Goal: Information Seeking & Learning: Find specific fact

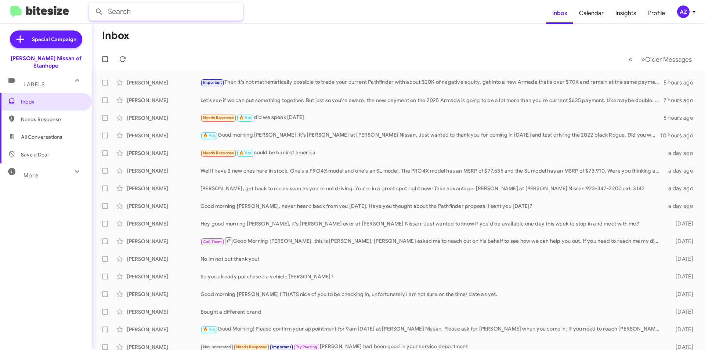
click at [220, 9] on input "text" at bounding box center [166, 12] width 154 height 18
type input "[PERSON_NAME]"
click at [92, 4] on button at bounding box center [99, 11] width 15 height 15
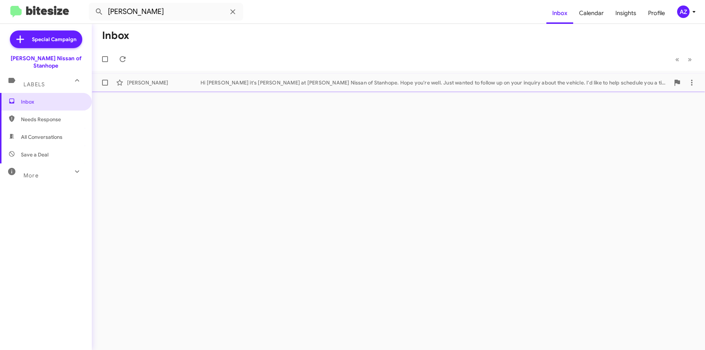
click at [227, 77] on div "[PERSON_NAME] Hi [PERSON_NAME] it's [PERSON_NAME] at [PERSON_NAME] Nissan of St…" at bounding box center [399, 82] width 602 height 15
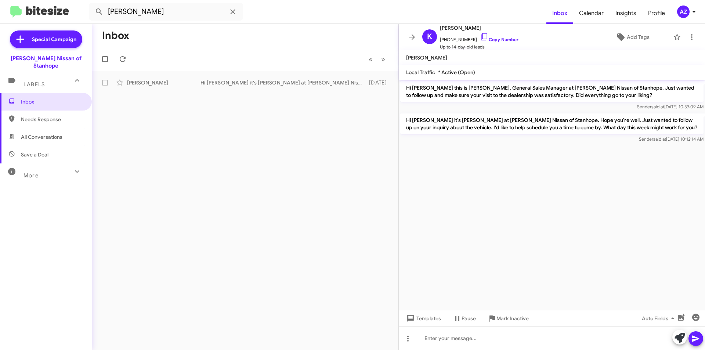
click at [551, 92] on p "Hi [PERSON_NAME] this is [PERSON_NAME], General Sales Manager at [PERSON_NAME] …" at bounding box center [551, 91] width 303 height 21
click at [409, 37] on icon at bounding box center [412, 37] width 9 height 9
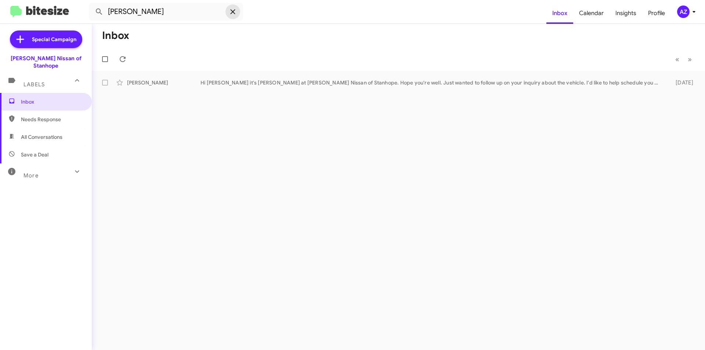
click at [231, 14] on icon at bounding box center [232, 11] width 5 height 5
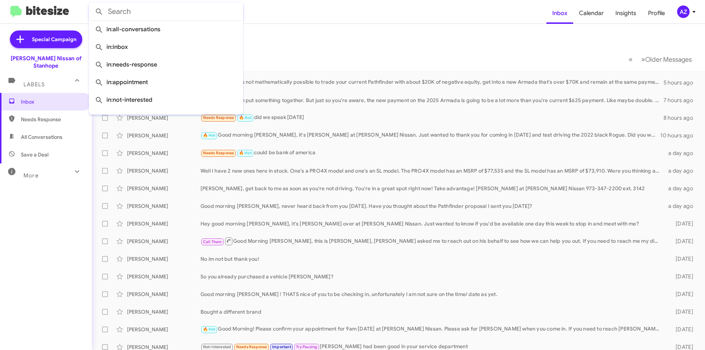
click at [376, 26] on mat-toolbar-row "Inbox" at bounding box center [398, 36] width 613 height 24
